Goal: Transaction & Acquisition: Subscribe to service/newsletter

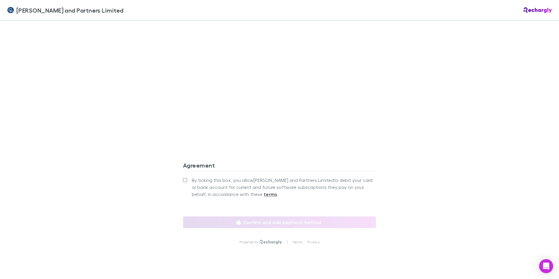
scroll to position [519, 0]
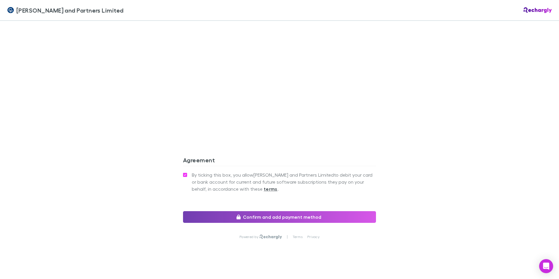
click at [278, 211] on button "Confirm and add payment method" at bounding box center [279, 217] width 193 height 12
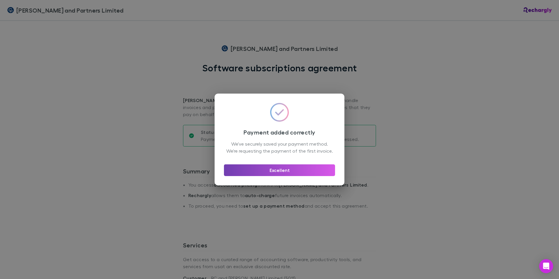
click at [283, 176] on button "Excellent" at bounding box center [279, 170] width 111 height 12
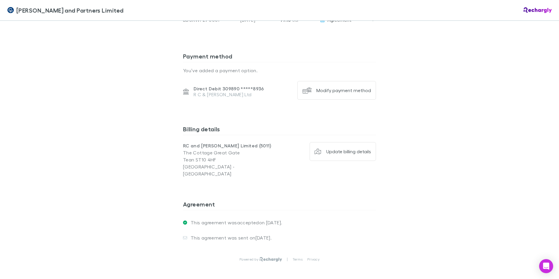
scroll to position [428, 0]
